Goal: Task Accomplishment & Management: Manage account settings

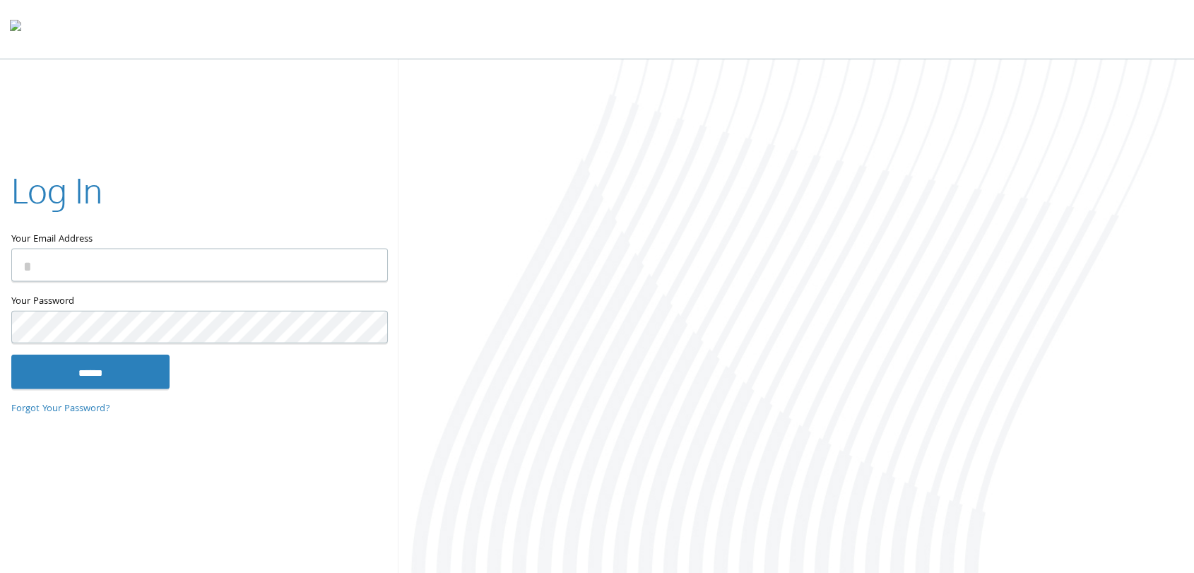
click at [52, 264] on input "Your Email Address" at bounding box center [199, 264] width 377 height 33
type input "**********"
click at [69, 377] on input "******" at bounding box center [90, 372] width 158 height 34
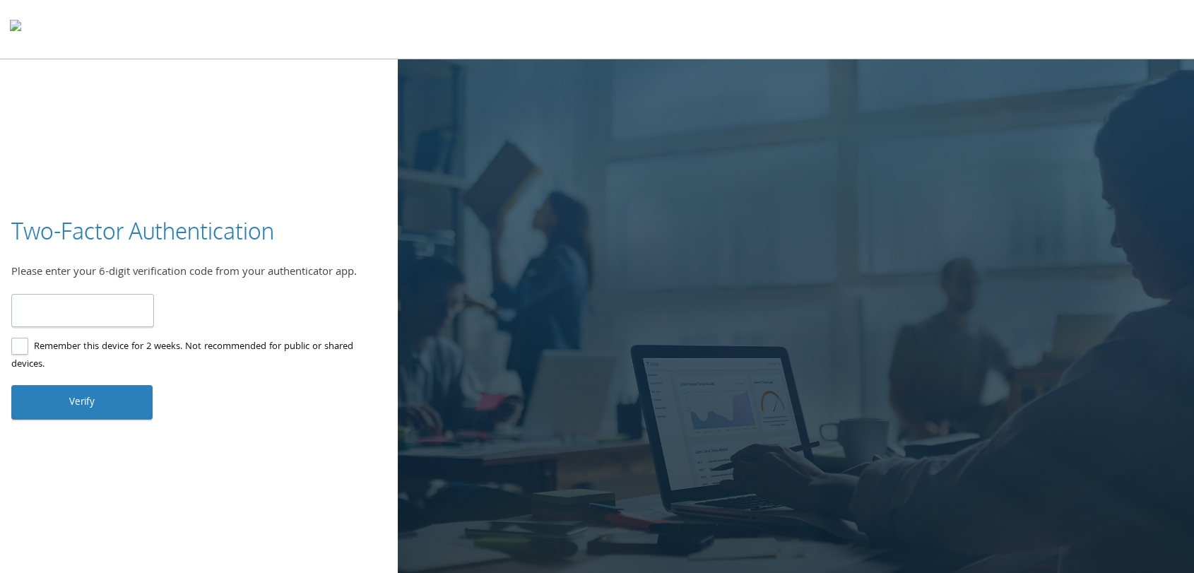
type input "******"
